Goal: Transaction & Acquisition: Download file/media

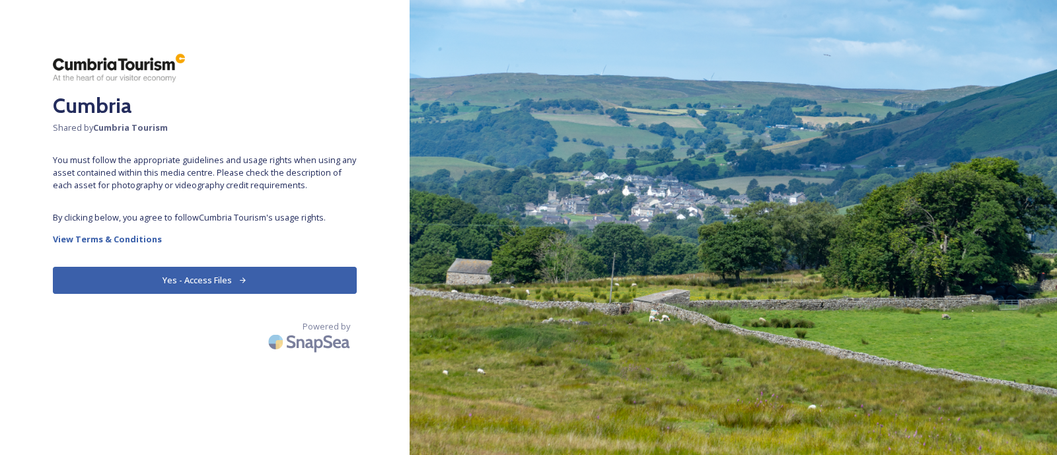
click at [221, 276] on button "Yes - Access Files" at bounding box center [205, 280] width 304 height 27
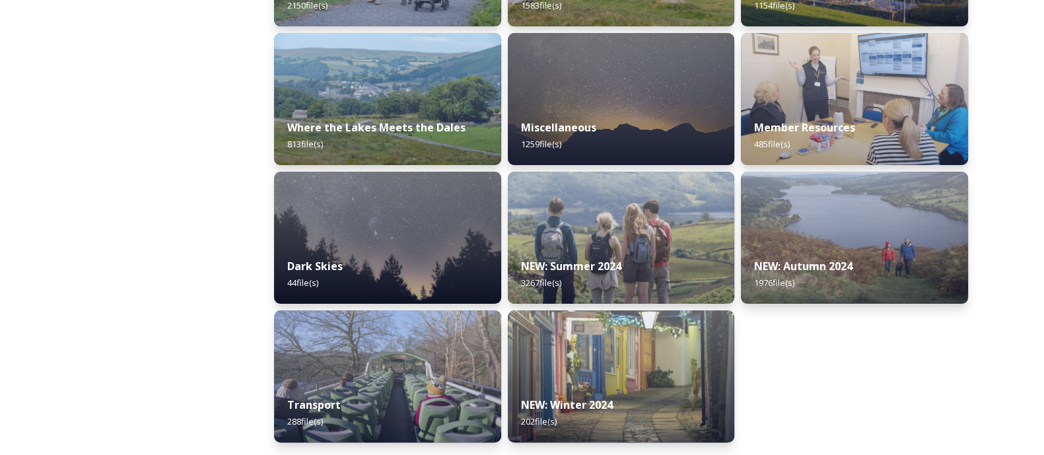
scroll to position [454, 0]
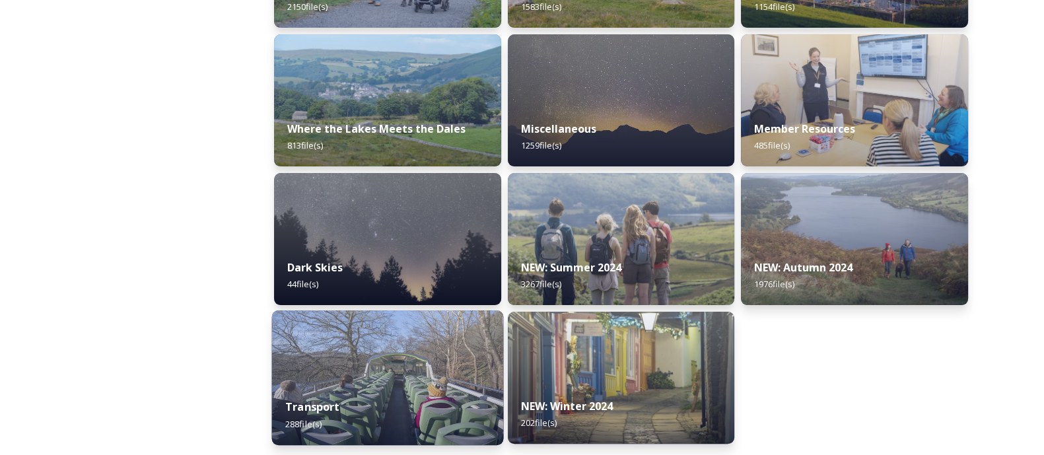
click at [392, 363] on img at bounding box center [388, 377] width 232 height 135
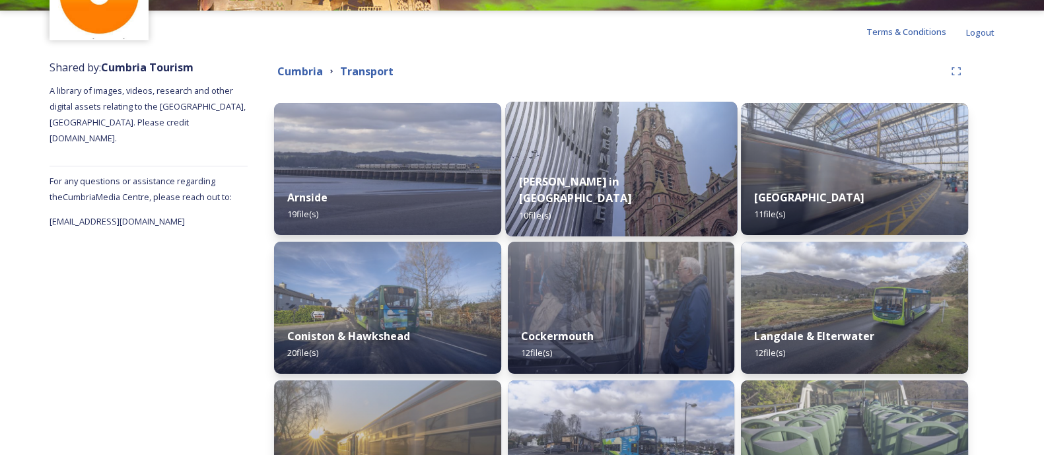
scroll to position [149, 0]
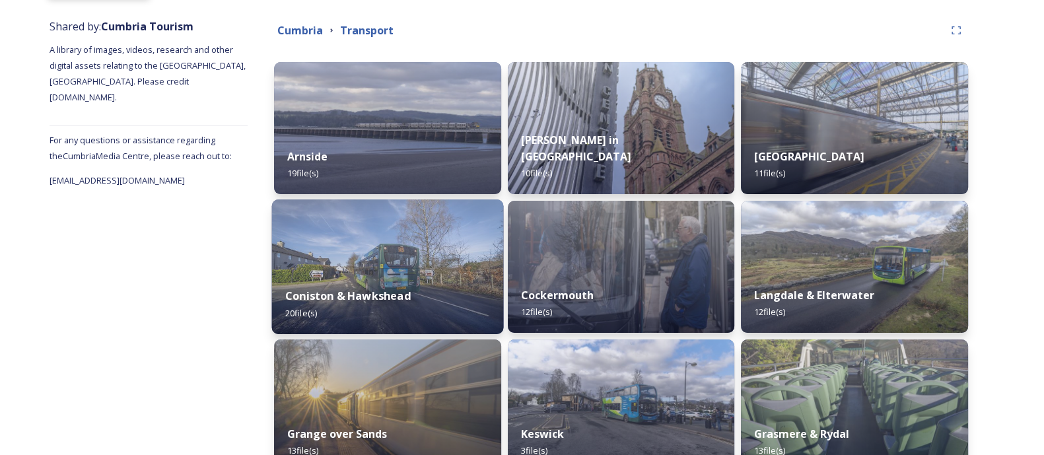
click at [464, 281] on div "Coniston & Hawkshead 20 file(s)" at bounding box center [388, 304] width 232 height 60
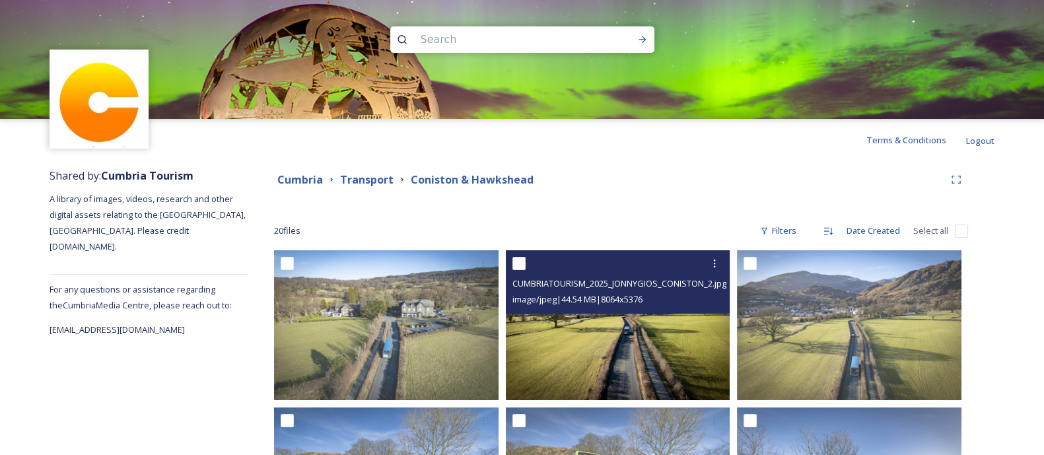
click at [636, 343] on img at bounding box center [618, 325] width 225 height 150
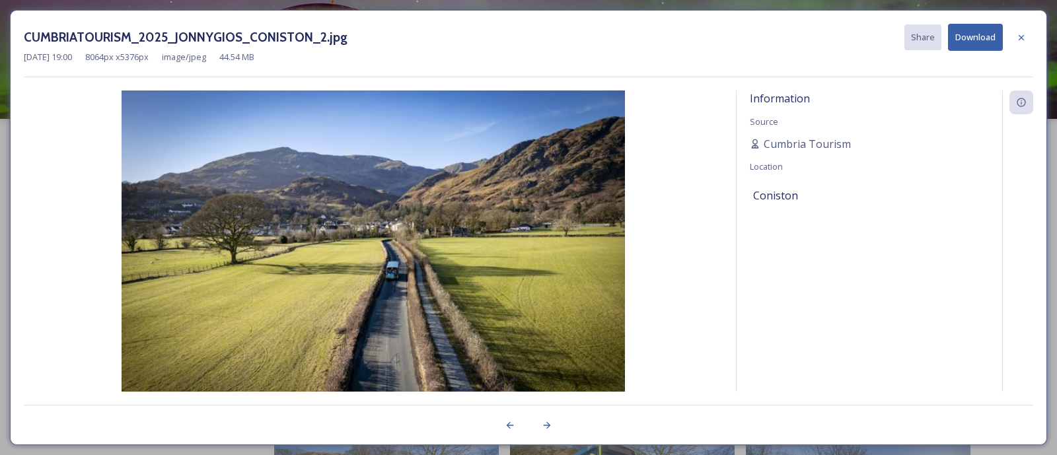
click at [972, 35] on button "Download" at bounding box center [975, 37] width 55 height 27
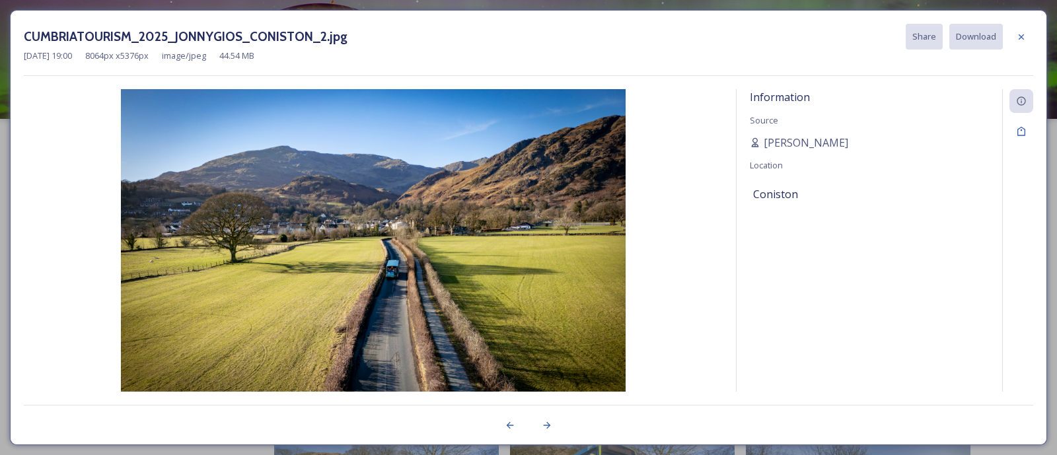
click at [918, 100] on div "Information Source [PERSON_NAME] Location [GEOGRAPHIC_DATA]" at bounding box center [870, 257] width 266 height 336
click at [968, 50] on div "[DATE] 19:00 8064 px x 5376 px image/jpeg 44.54 MB" at bounding box center [528, 56] width 1009 height 13
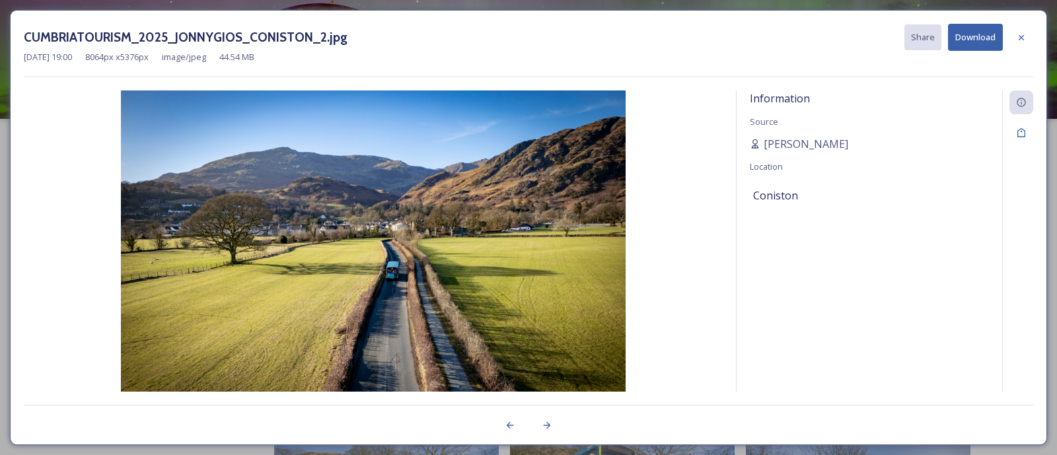
click at [964, 41] on button "Download" at bounding box center [975, 37] width 55 height 27
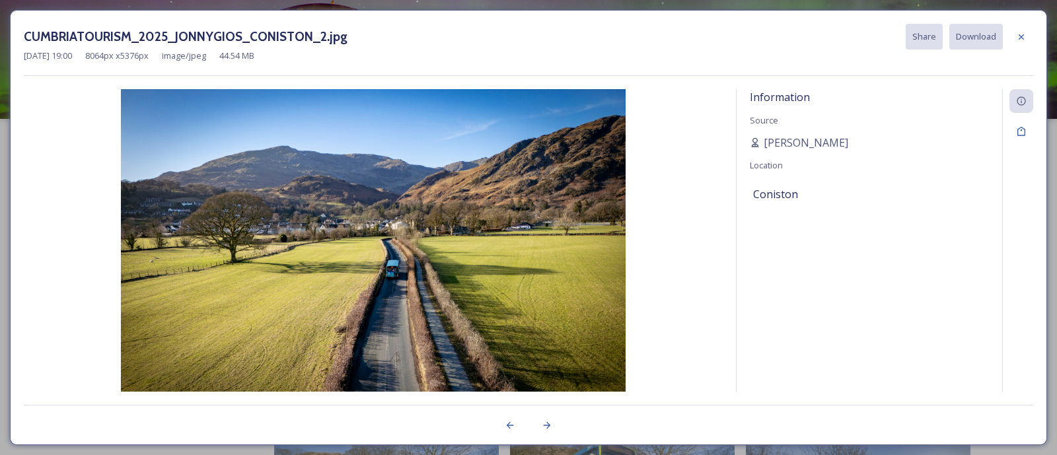
click at [689, 231] on img at bounding box center [373, 257] width 699 height 336
click at [1021, 41] on icon at bounding box center [1021, 37] width 11 height 11
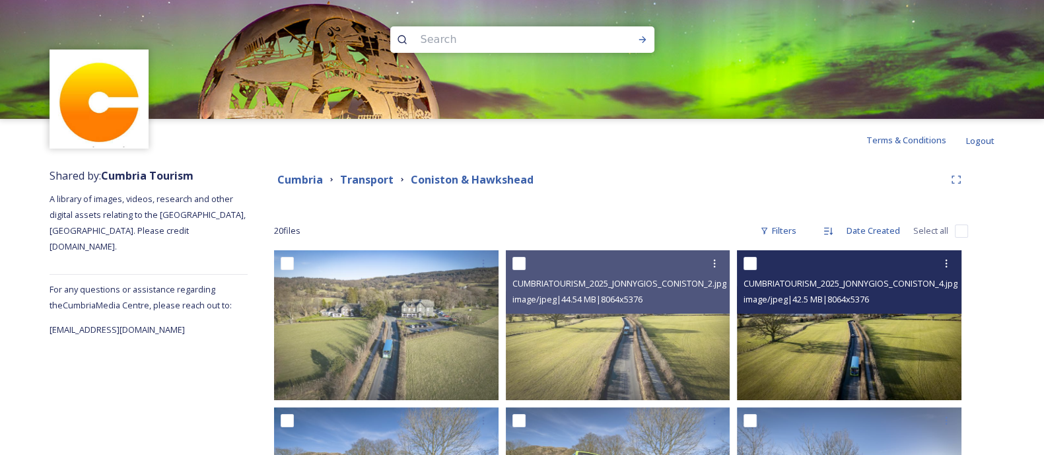
click at [836, 338] on img at bounding box center [849, 325] width 225 height 150
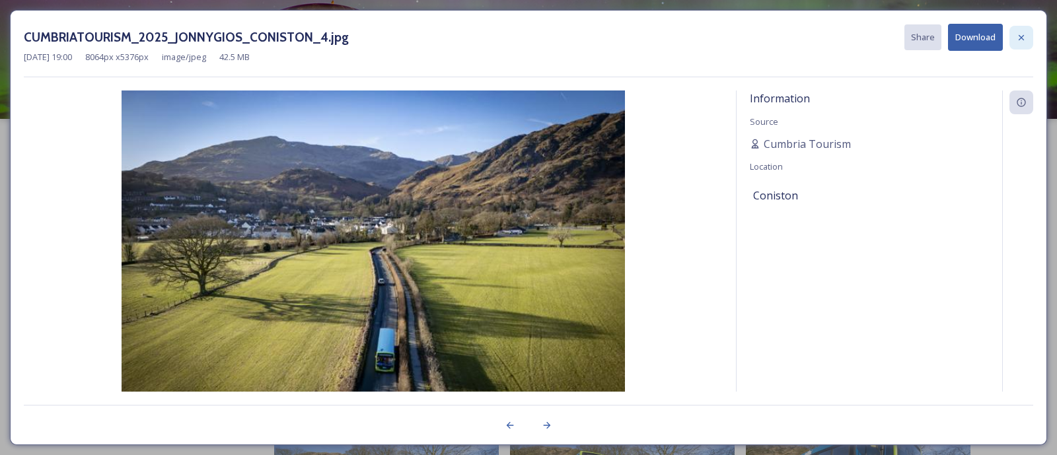
click at [1025, 33] on icon at bounding box center [1021, 37] width 11 height 11
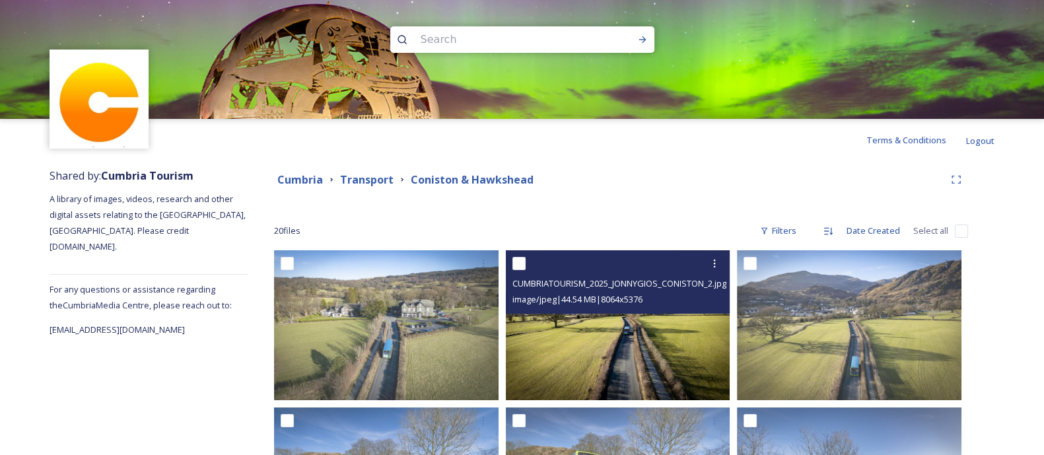
click at [663, 329] on img at bounding box center [618, 325] width 225 height 150
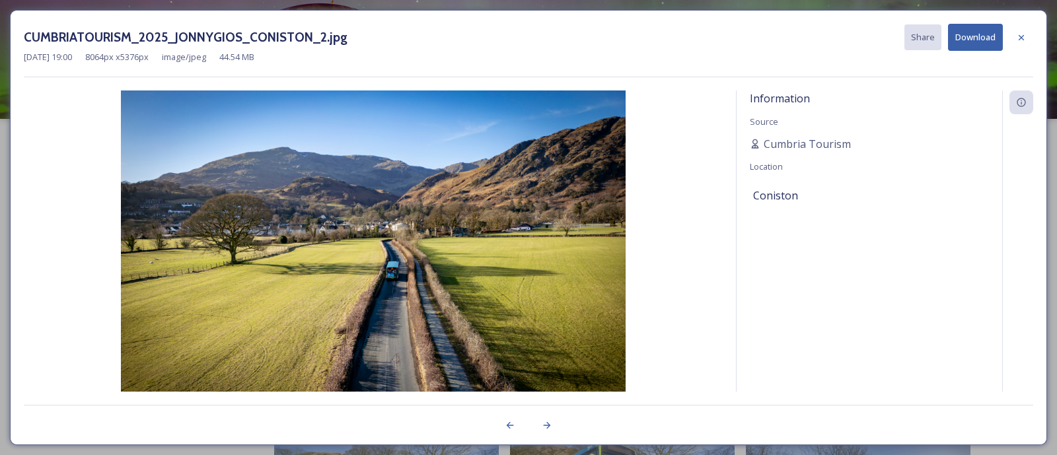
click at [971, 131] on div "Information Source Cumbria Tourism Location [GEOGRAPHIC_DATA]" at bounding box center [870, 258] width 266 height 336
drag, startPoint x: 1028, startPoint y: 252, endPoint x: 777, endPoint y: 47, distance: 324.4
click at [777, 47] on div "CUMBRIATOURISM_2025_JONNYGIOS_CONISTON_2.jpg Share Download" at bounding box center [528, 37] width 1009 height 27
click at [986, 188] on div "Information Source Cumbria Tourism Location [GEOGRAPHIC_DATA]" at bounding box center [870, 258] width 266 height 336
